Goal: Task Accomplishment & Management: Manage account settings

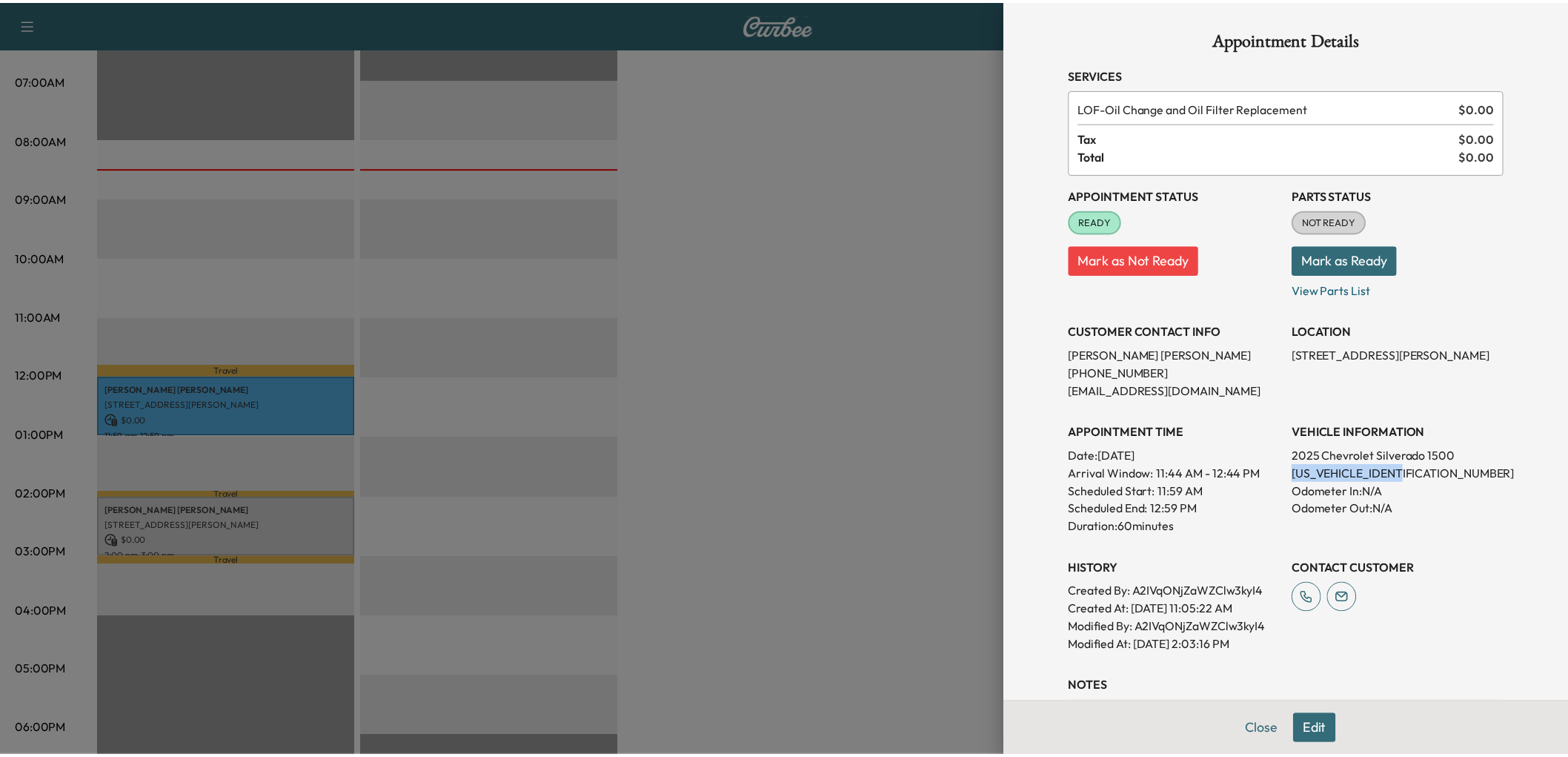
scroll to position [164, 0]
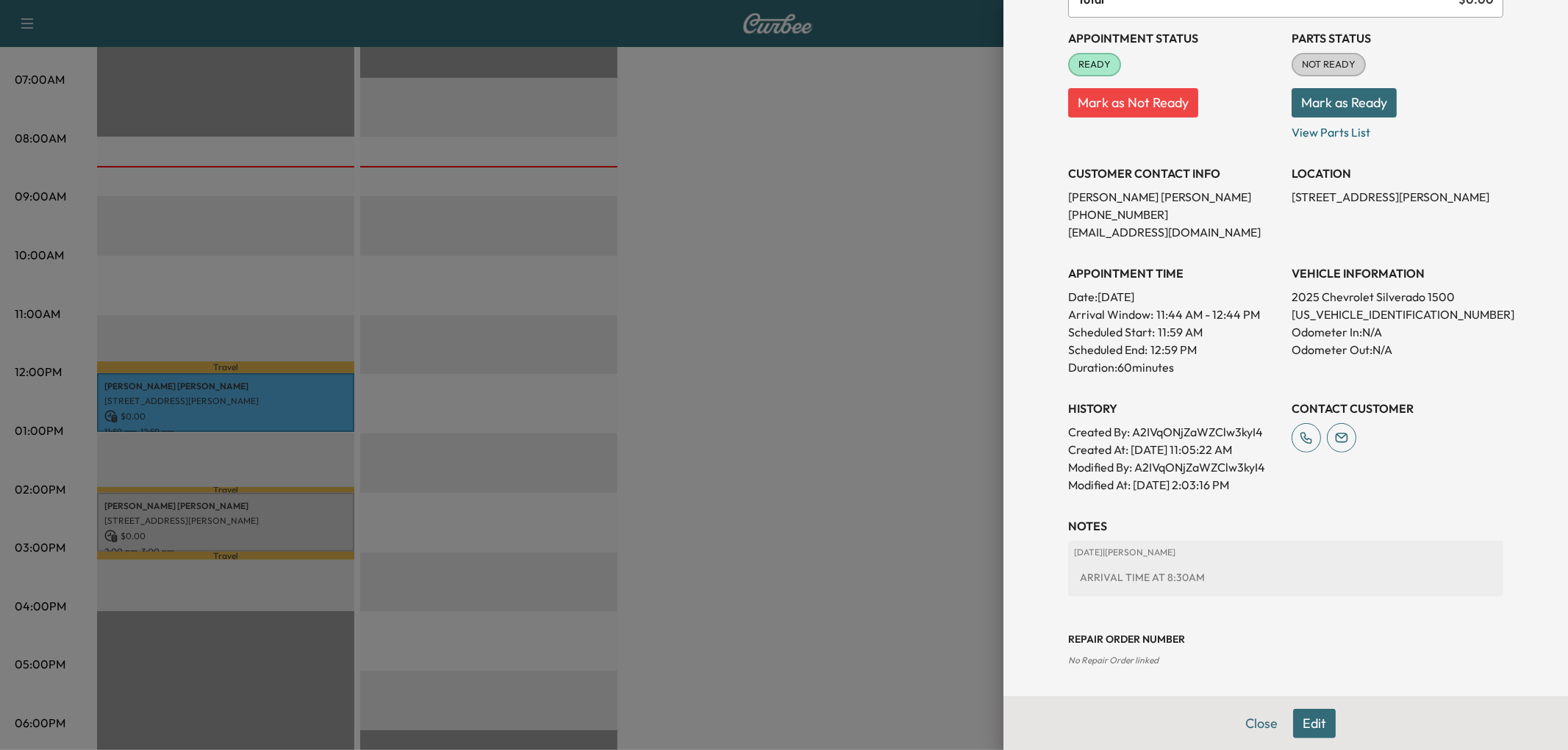
click at [818, 380] on div at bounding box center [784, 375] width 1568 height 750
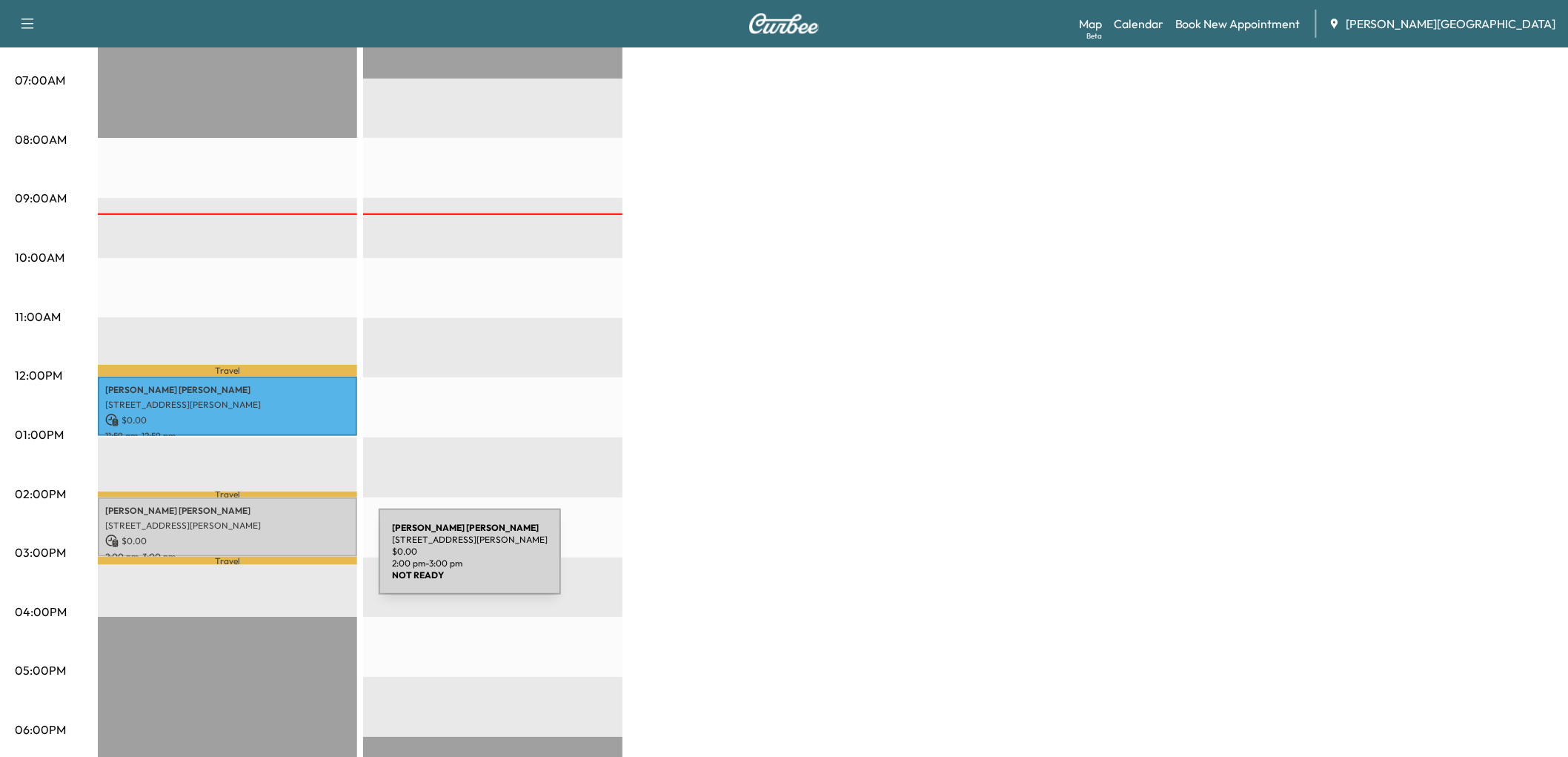
click at [268, 532] on p "[STREET_ADDRESS][PERSON_NAME]" at bounding box center [227, 526] width 245 height 12
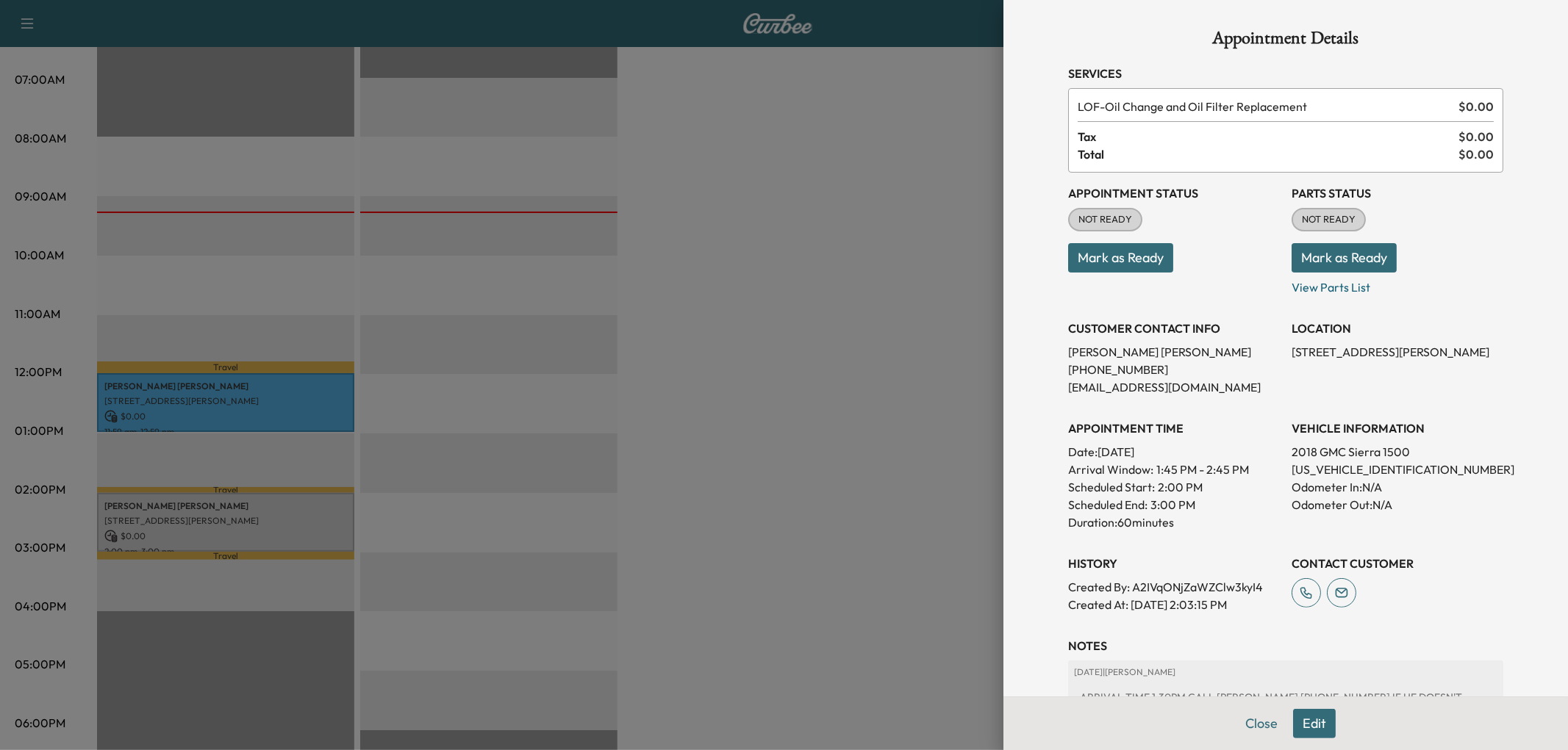
click at [1135, 273] on button "Mark as Ready" at bounding box center [1120, 258] width 105 height 29
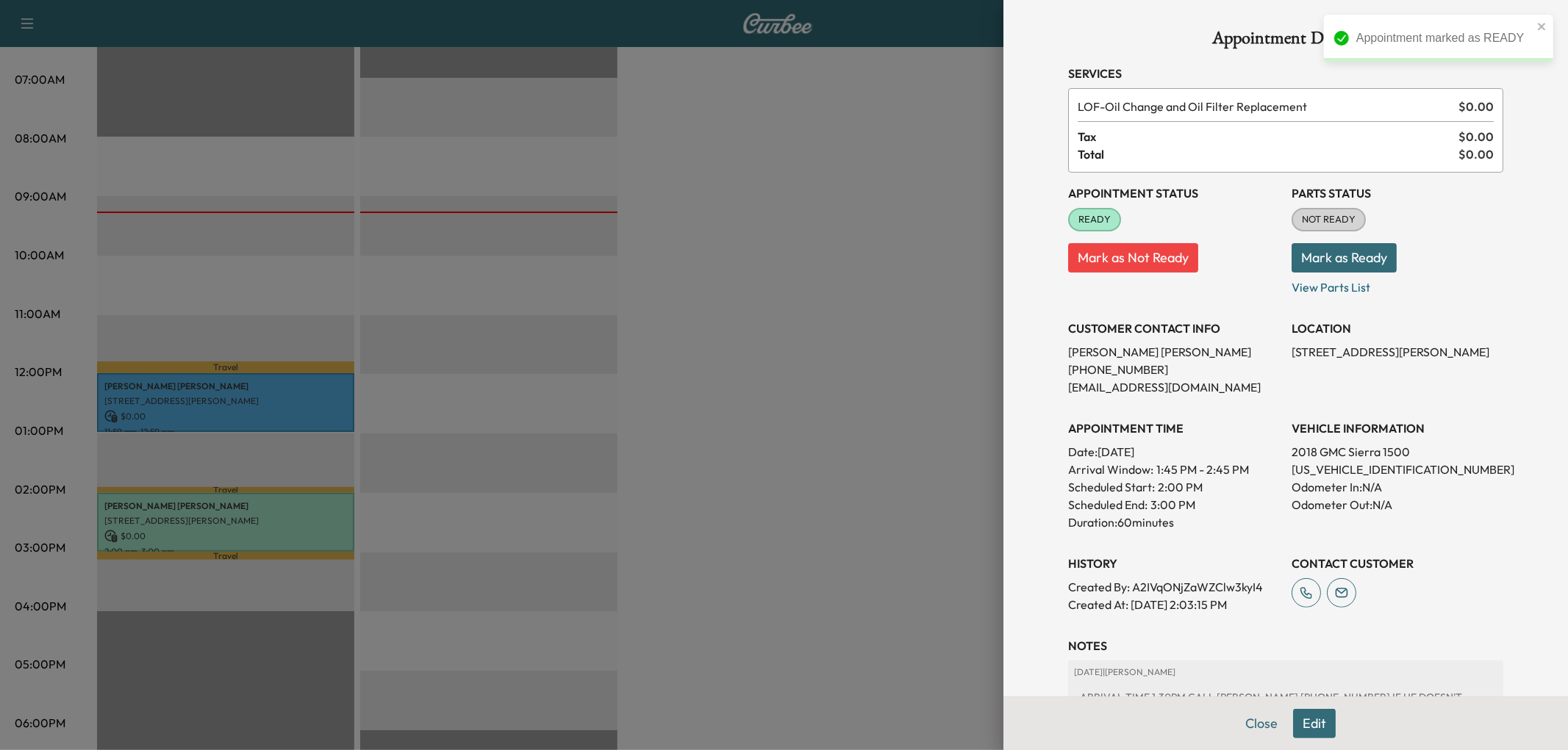
click at [1318, 478] on p "[US_VEHICLE_IDENTIFICATION_NUMBER]" at bounding box center [1397, 469] width 212 height 17
copy p "[US_VEHICLE_IDENTIFICATION_NUMBER]"
click at [858, 383] on div at bounding box center [784, 375] width 1568 height 750
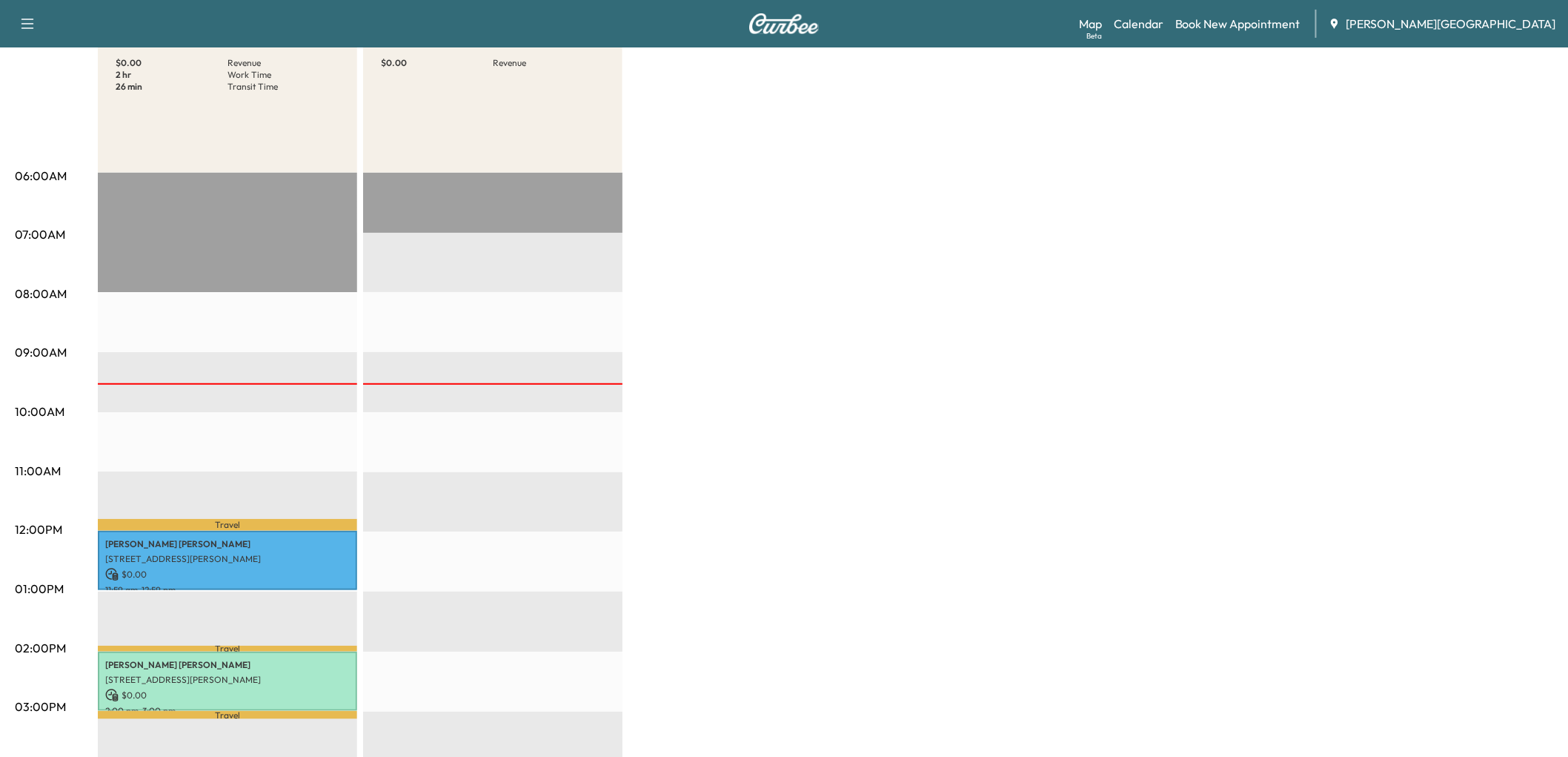
scroll to position [0, 0]
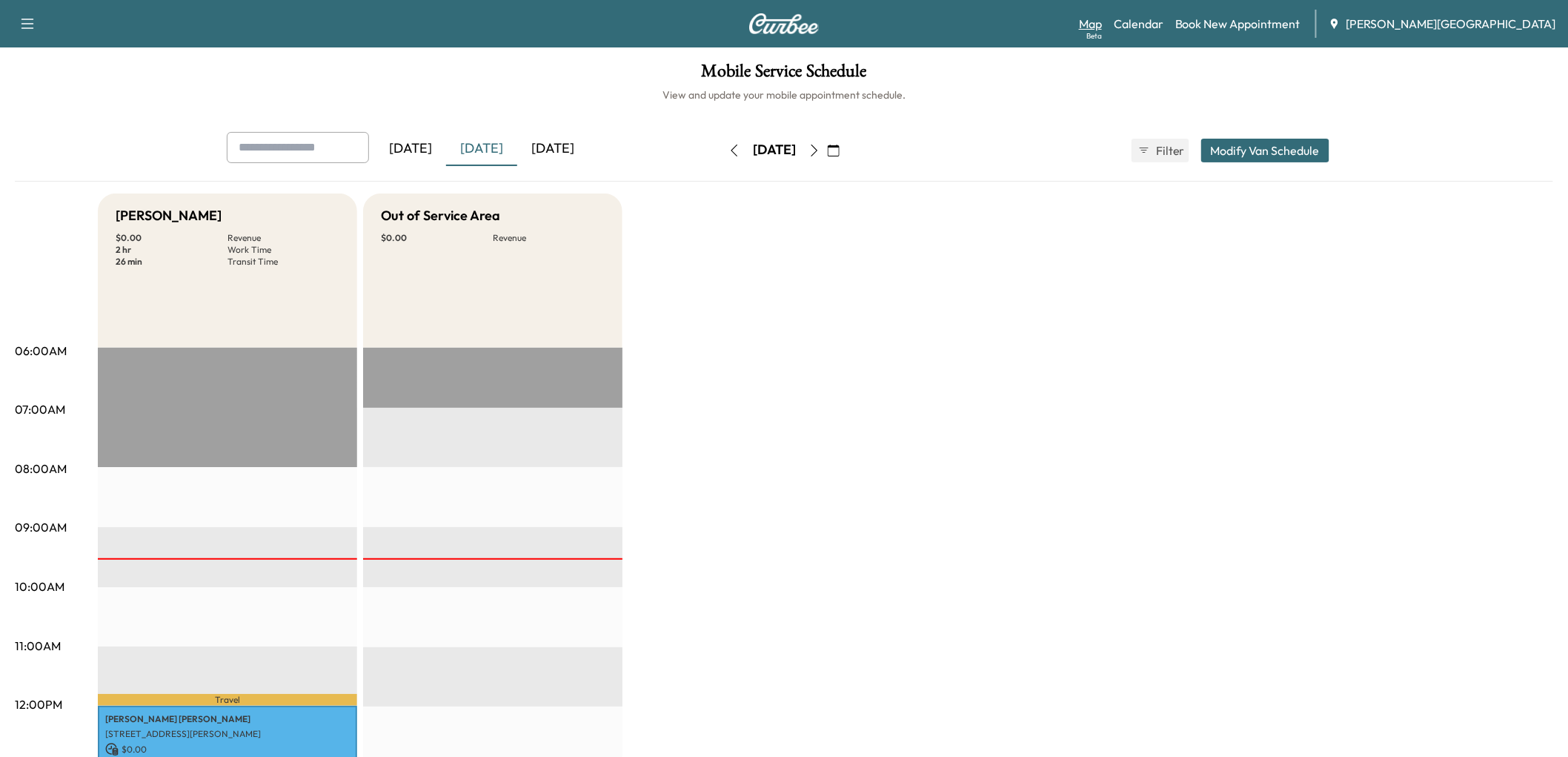
click at [1102, 33] on link "Map Beta" at bounding box center [1090, 23] width 23 height 17
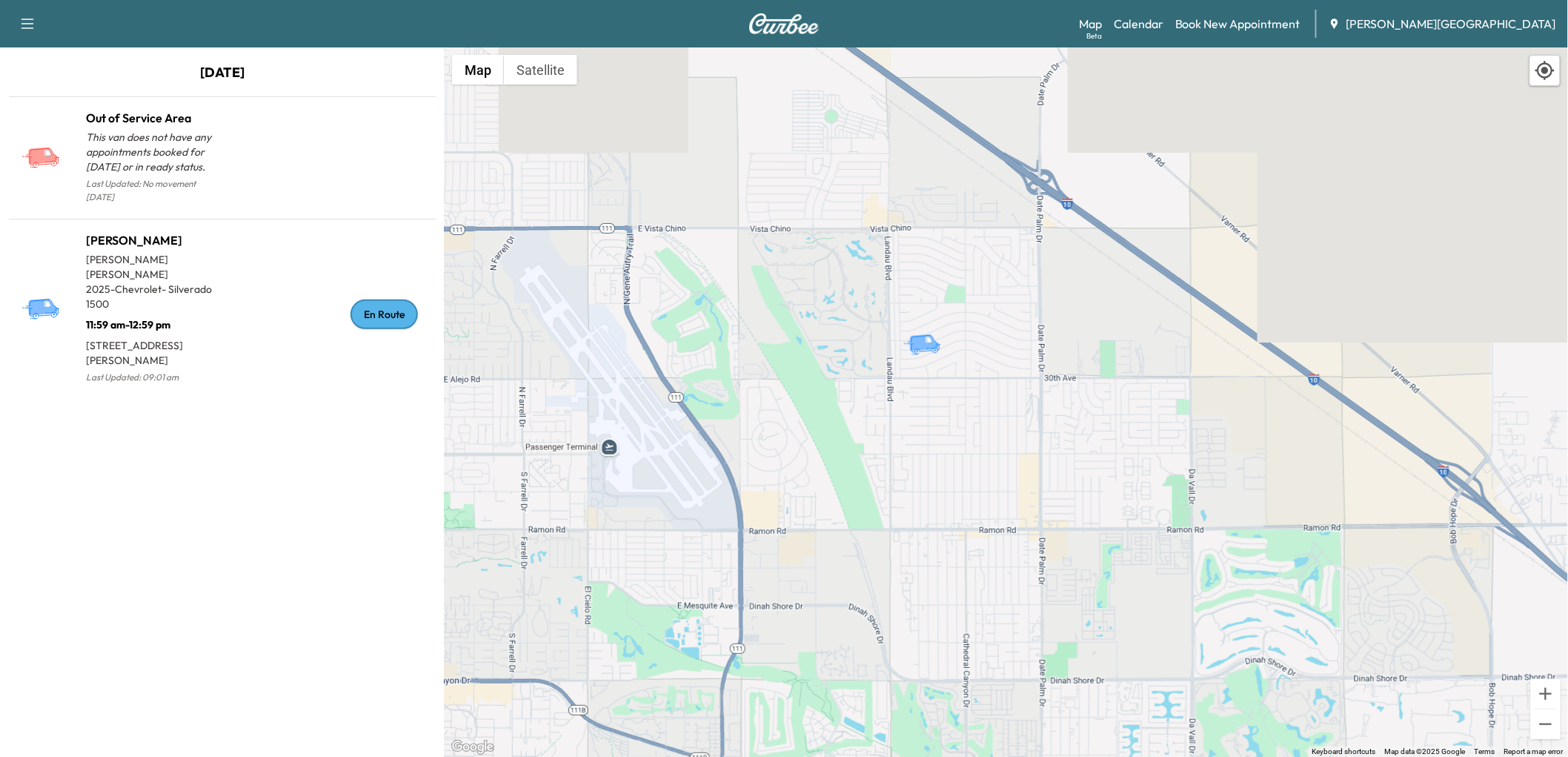
drag, startPoint x: 951, startPoint y: 282, endPoint x: 883, endPoint y: 404, distance: 139.7
click at [901, 430] on div "To activate drag with keyboard, press Alt + Enter. Once in keyboard drag state,…" at bounding box center [1006, 402] width 1123 height 710
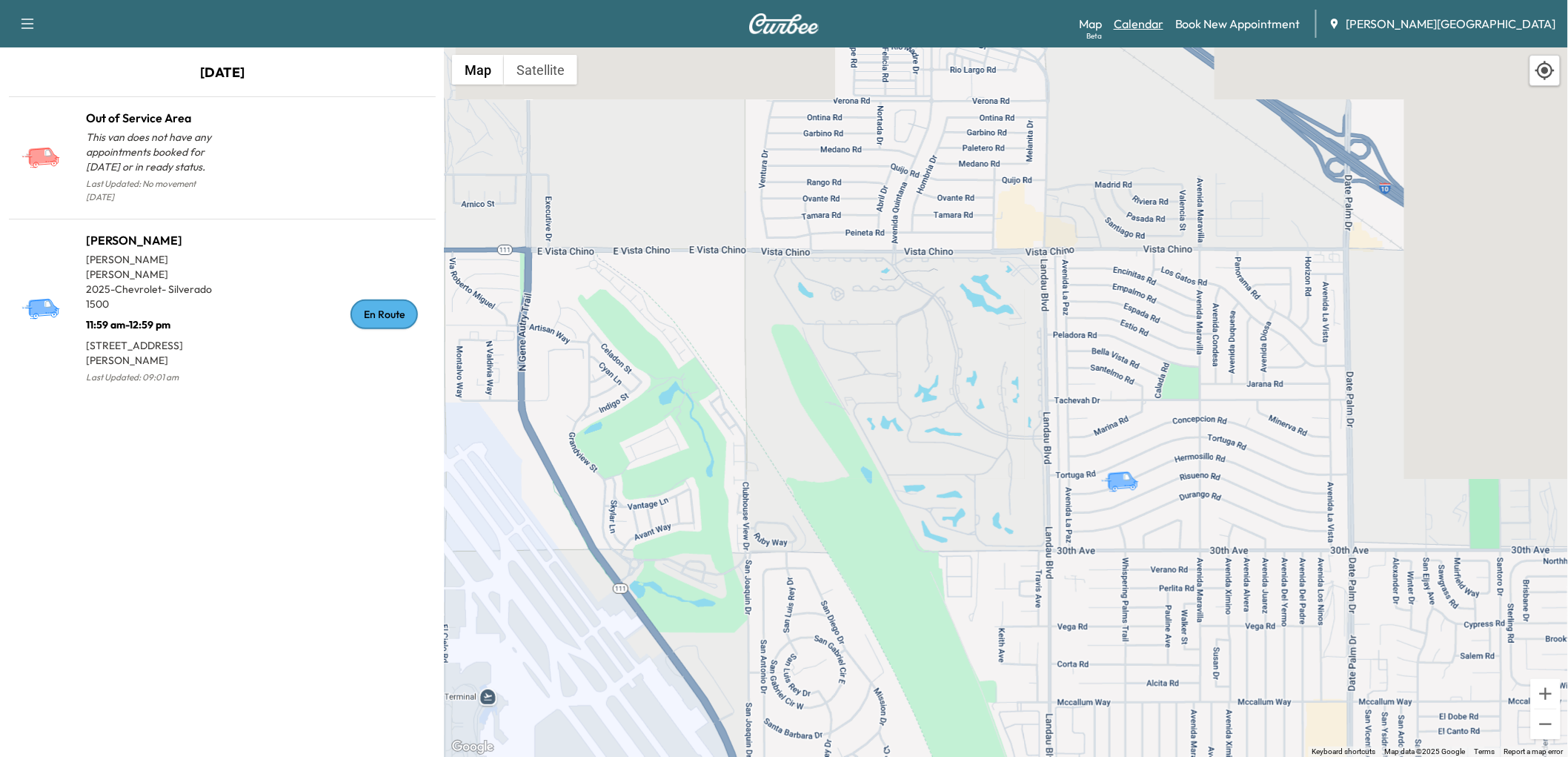
click at [1163, 28] on link "Calendar" at bounding box center [1138, 23] width 49 height 17
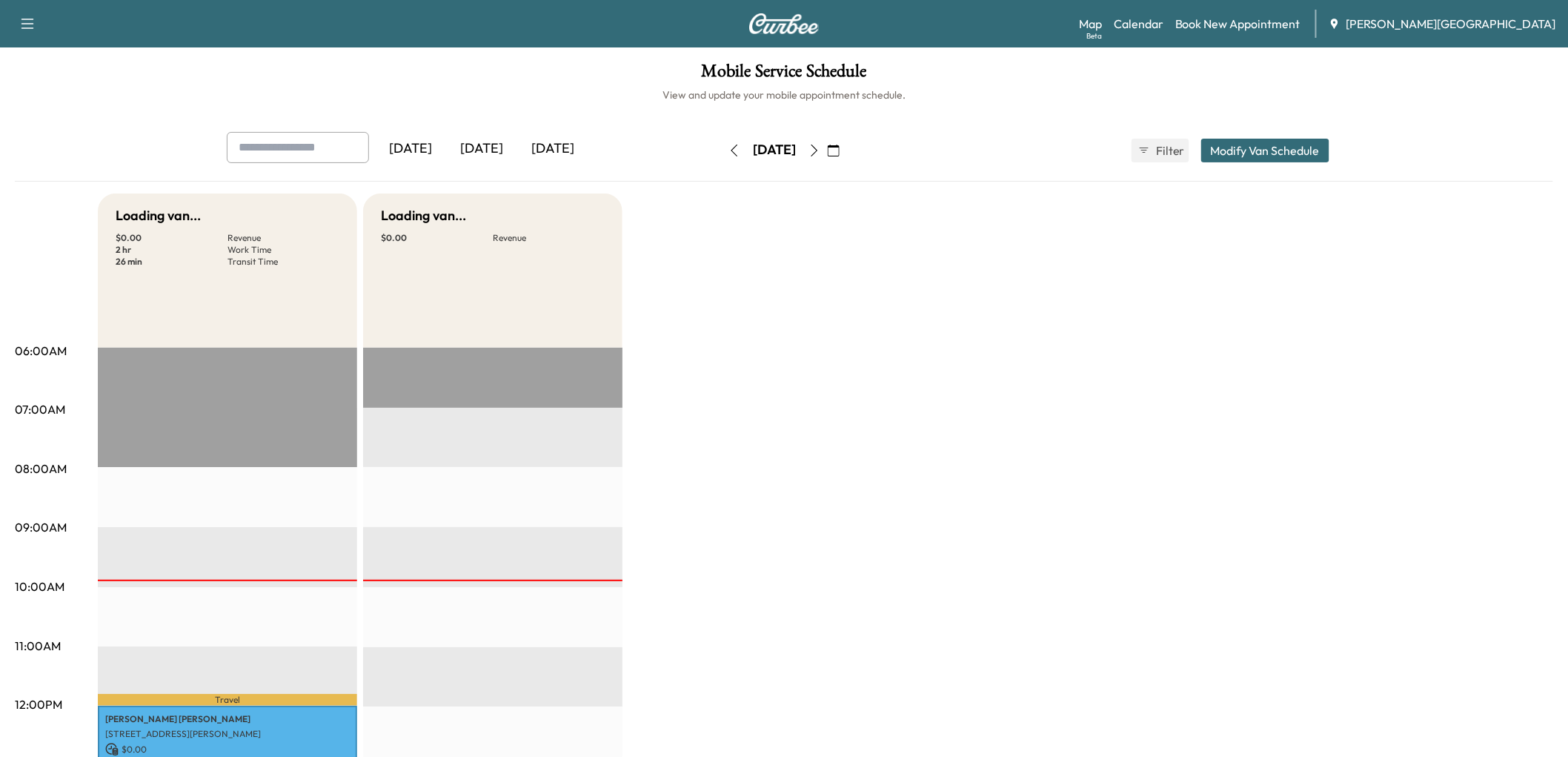
click at [840, 157] on icon "button" at bounding box center [833, 151] width 12 height 12
